Goal: Task Accomplishment & Management: Manage account settings

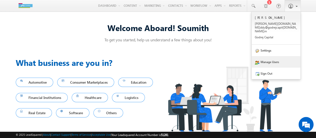
click at [266, 60] on link "Manage Users" at bounding box center [276, 62] width 49 height 12
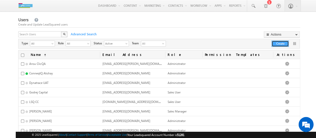
click at [280, 46] on button "Create" at bounding box center [280, 44] width 17 height 6
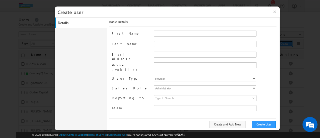
type input "2295d75e-8f00-11ea-8109-022edb41208c"
click at [162, 56] on input "Email Address" at bounding box center [205, 55] width 103 height 6
paste input "abhishek.vyas@godrejcapital.com"
type input "abhishek.vyas@godrejcapital.com"
click at [164, 33] on input "First Name" at bounding box center [205, 34] width 103 height 6
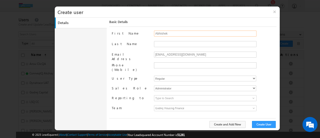
type input "Abhishek"
click at [172, 76] on select "Regular" at bounding box center [205, 79] width 102 height 6
click at [177, 86] on select "Administrator Marketing User Sales Manager Sales User" at bounding box center [205, 88] width 102 height 6
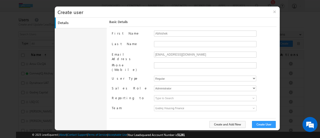
click at [177, 105] on span "Godrej Housing Finance" at bounding box center [192, 108] width 77 height 6
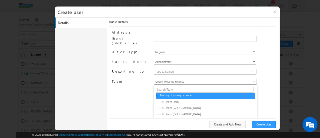
scroll to position [39, 0]
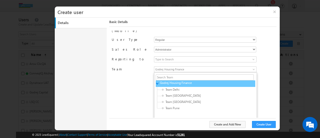
click at [156, 82] on link "▼" at bounding box center [157, 83] width 4 height 3
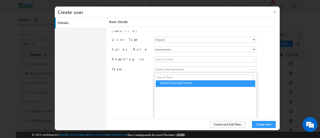
click at [145, 76] on div "First Name Abhishek Last Name Email Address abhishek.vyas@godrejcapital.com Pho…" at bounding box center [194, 74] width 165 height 87
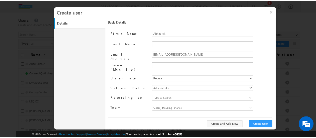
scroll to position [0, 0]
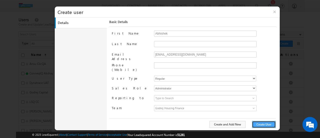
click at [261, 125] on button "Create User" at bounding box center [264, 124] width 24 height 7
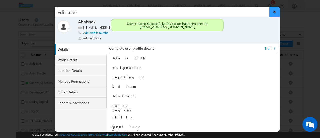
click at [274, 10] on button "×" at bounding box center [274, 12] width 11 height 11
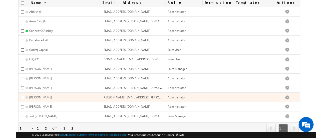
scroll to position [51, 0]
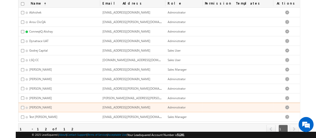
click at [47, 106] on span "Soumith Reddy" at bounding box center [40, 107] width 23 height 4
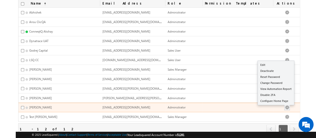
click at [290, 105] on button "button" at bounding box center [287, 107] width 5 height 5
click at [272, 63] on link "Edit" at bounding box center [276, 65] width 36 height 6
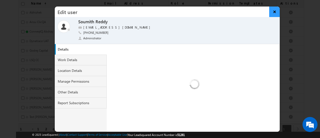
click at [274, 13] on button "×" at bounding box center [274, 12] width 11 height 11
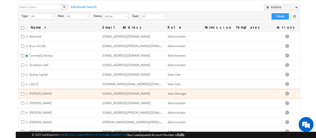
scroll to position [27, 0]
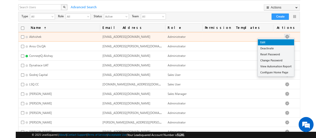
click at [271, 43] on link "Edit" at bounding box center [276, 42] width 36 height 6
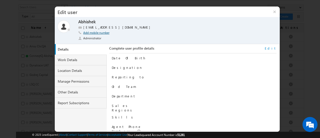
click at [97, 33] on link "Add mobile number" at bounding box center [96, 33] width 26 height 4
click at [99, 35] on div "Add mobile number" at bounding box center [169, 34] width 182 height 6
click at [96, 32] on input "text" at bounding box center [114, 33] width 63 height 4
paste input "9586096879"
click at [146, 33] on span at bounding box center [148, 33] width 5 height 4
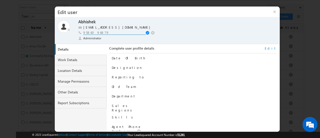
click at [84, 31] on input "9586096879" at bounding box center [114, 33] width 63 height 4
type input "+91-9586096879"
click at [147, 32] on span at bounding box center [148, 33] width 5 height 4
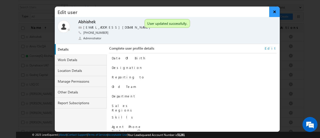
click at [276, 12] on button "×" at bounding box center [274, 12] width 11 height 11
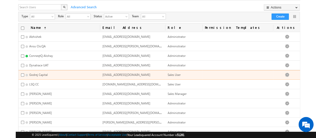
scroll to position [0, 0]
